Goal: Information Seeking & Learning: Learn about a topic

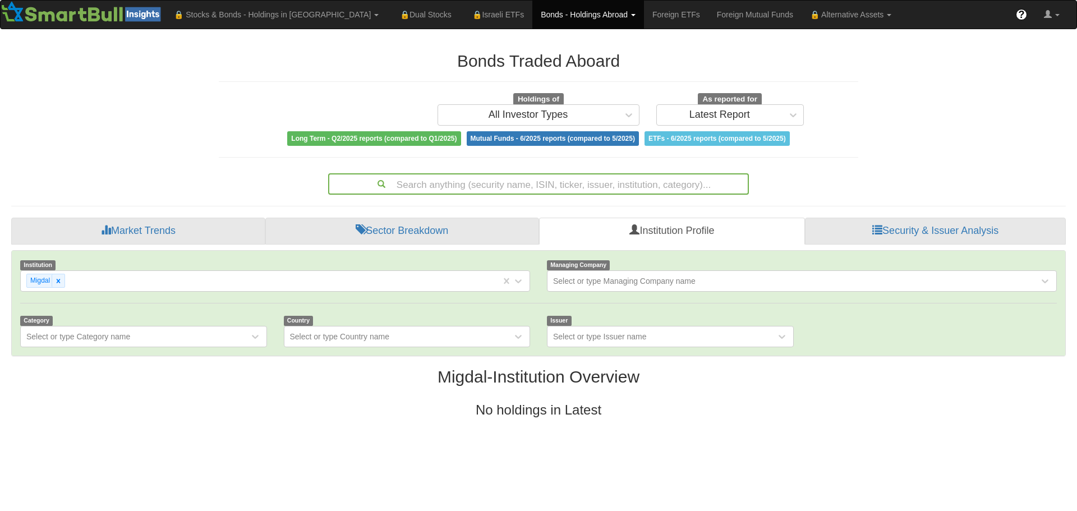
click at [494, 183] on div "Search anything (security name, ISIN, ticker, issuer, institution, category)..." at bounding box center [538, 183] width 418 height 19
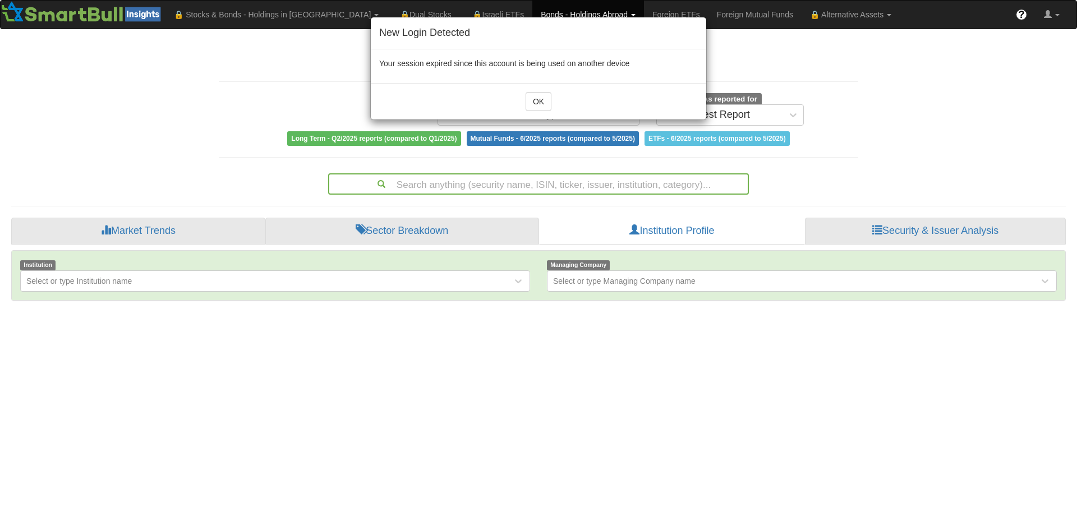
click at [467, 179] on div "New Login Detected Your session expired since this account is being used on ano…" at bounding box center [538, 255] width 1077 height 511
click at [541, 105] on button "OK" at bounding box center [539, 101] width 26 height 19
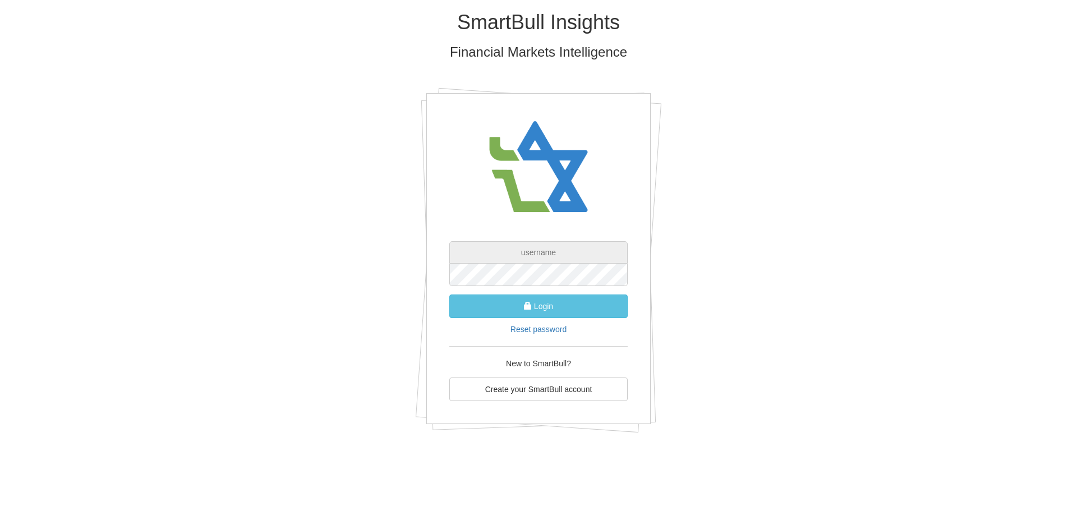
type input "[EMAIL_ADDRESS][DOMAIN_NAME]"
click at [526, 303] on span "submit" at bounding box center [528, 306] width 8 height 8
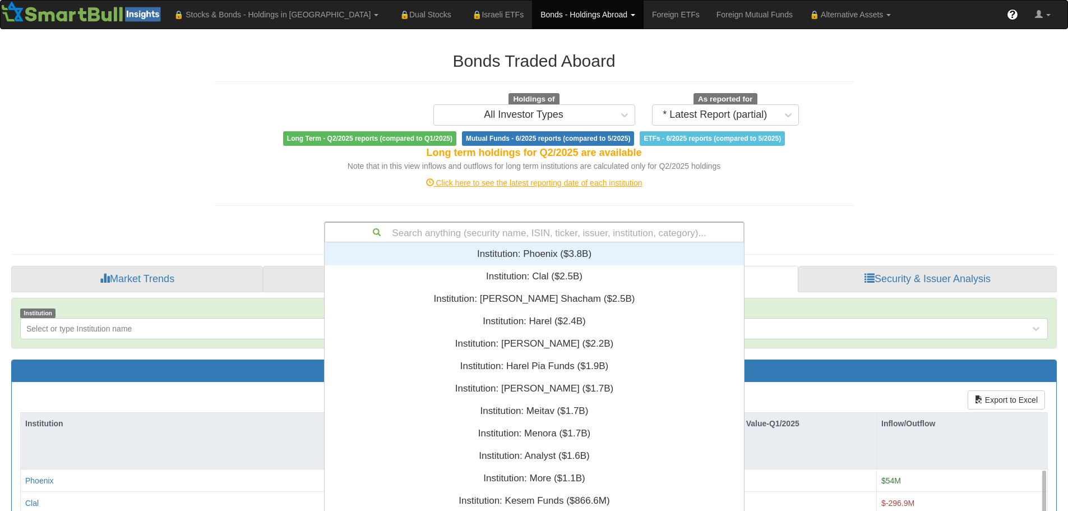
scroll to position [12, 0]
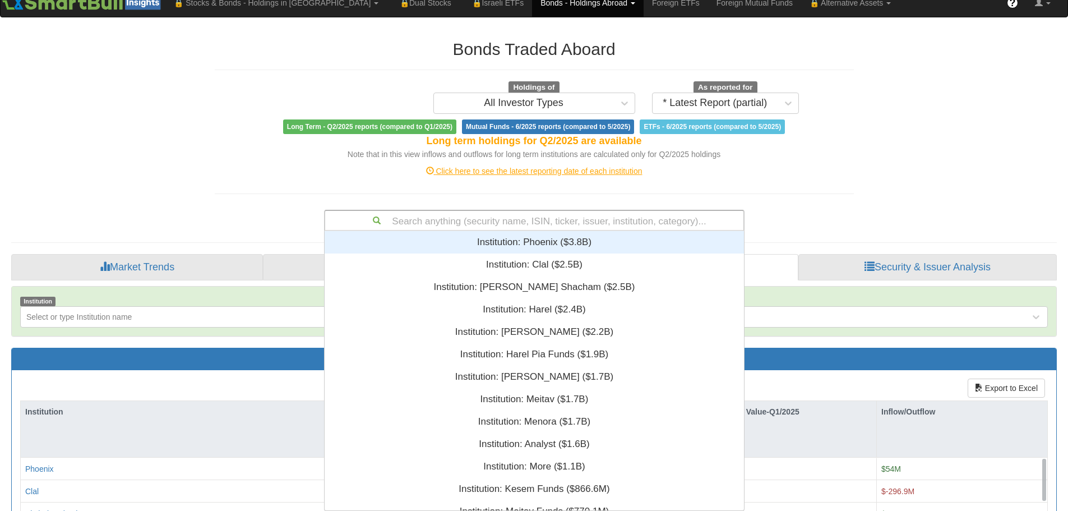
click at [545, 231] on div "Search anything (security name, ISIN, ticker, issuer, institution, category)...…" at bounding box center [534, 220] width 421 height 21
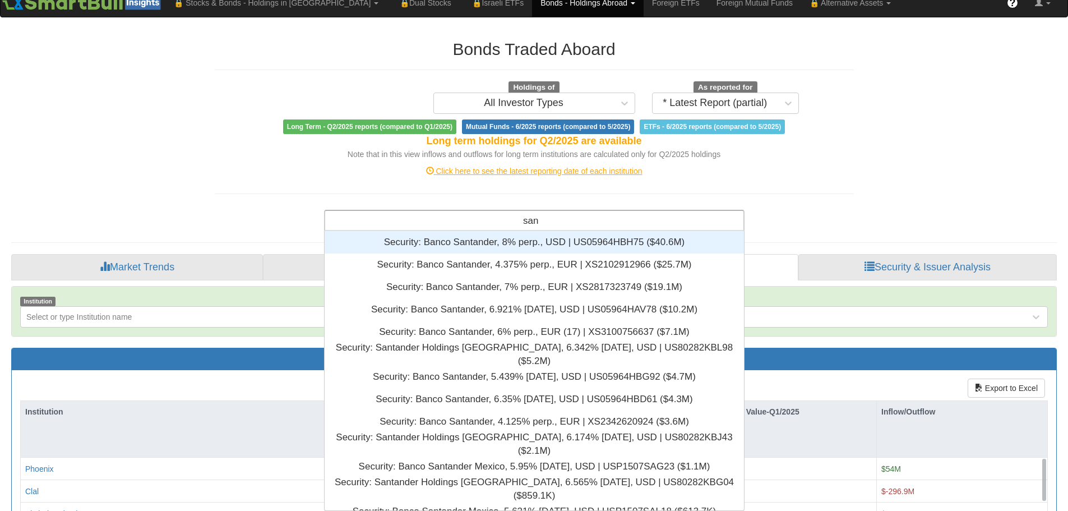
scroll to position [271, 411]
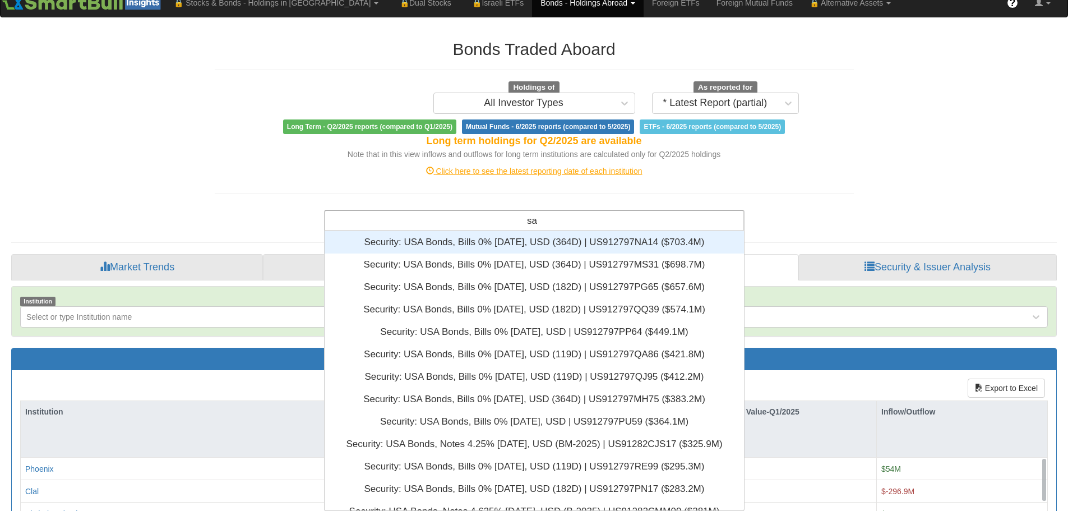
type input "s"
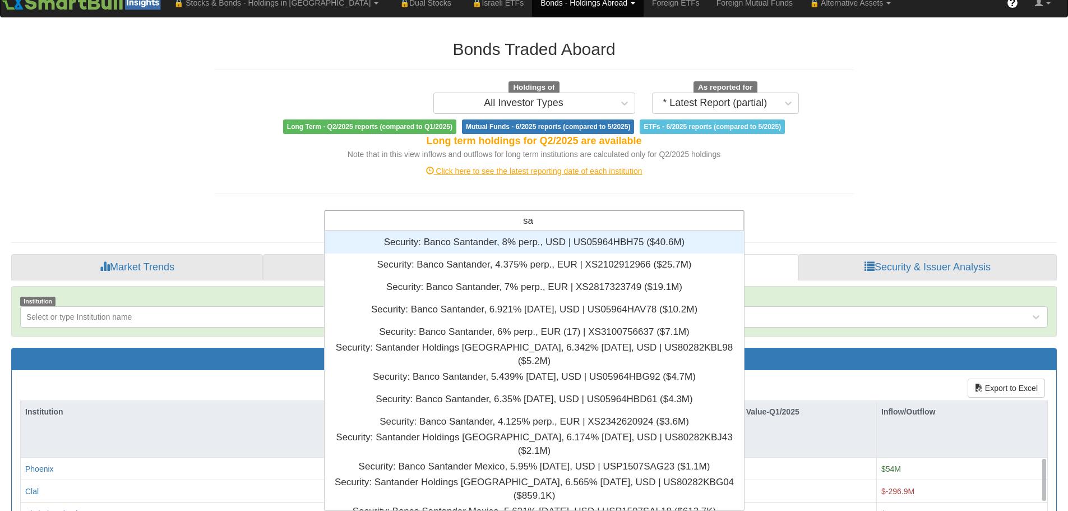
type input "s"
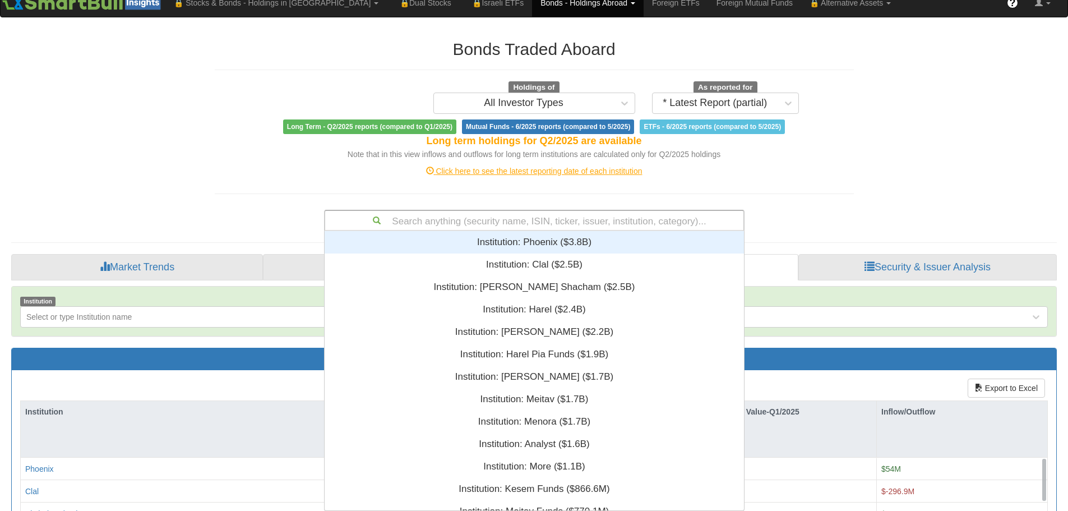
click at [942, 168] on div "Bonds Traded Aboard Holdings of All Investor Types As reported for * Latest Rep…" at bounding box center [534, 393] width 1063 height 729
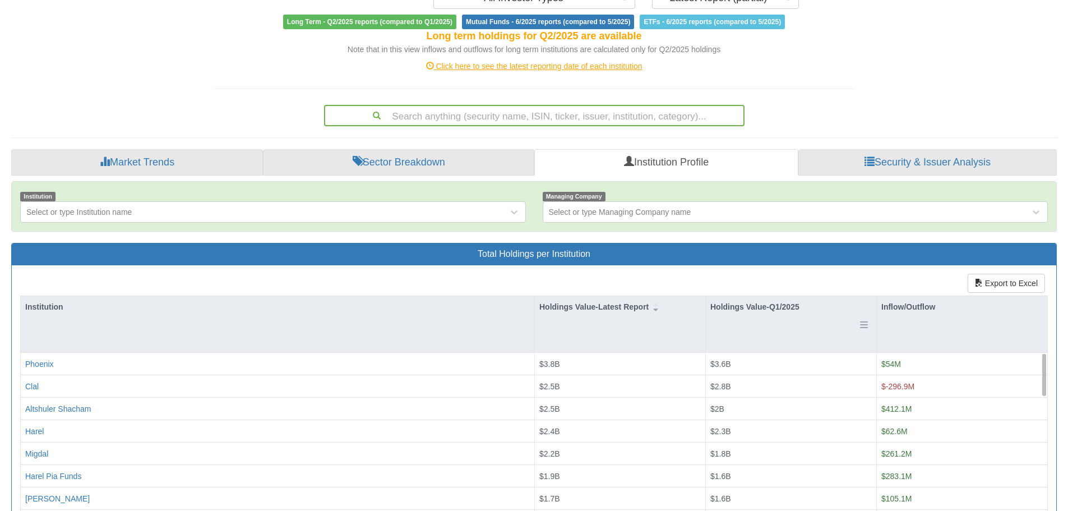
scroll to position [0, 0]
